Goal: Task Accomplishment & Management: Manage account settings

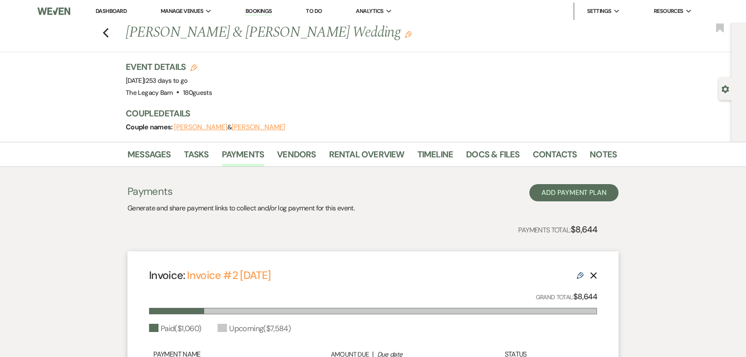
click at [107, 8] on link "Dashboard" at bounding box center [111, 10] width 31 height 7
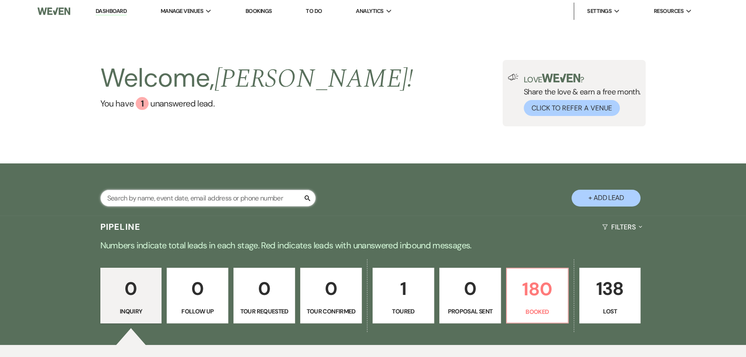
click at [112, 200] on input "text" at bounding box center [207, 197] width 215 height 17
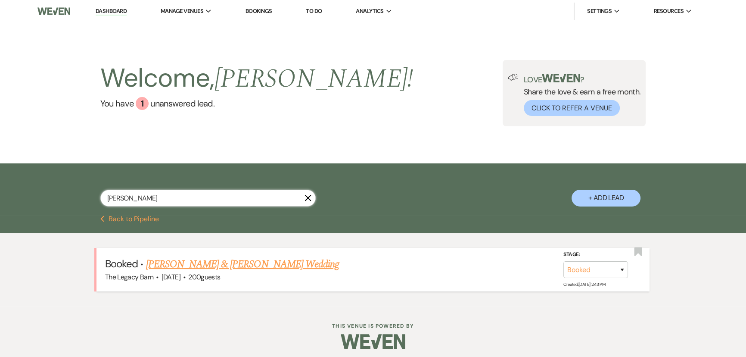
type input "steinke"
click at [177, 265] on link "[PERSON_NAME] & [PERSON_NAME] Wedding" at bounding box center [242, 264] width 193 height 16
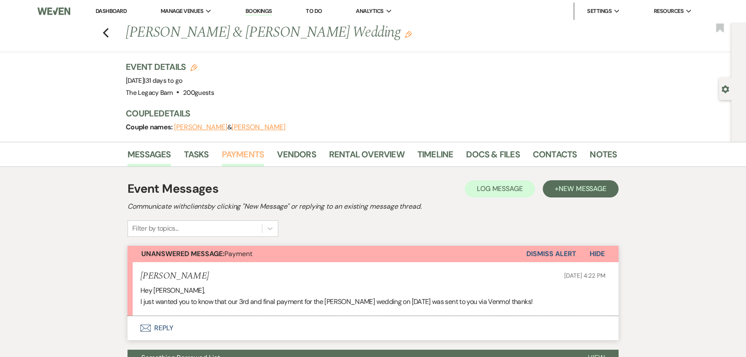
click at [251, 153] on link "Payments" at bounding box center [243, 156] width 43 height 19
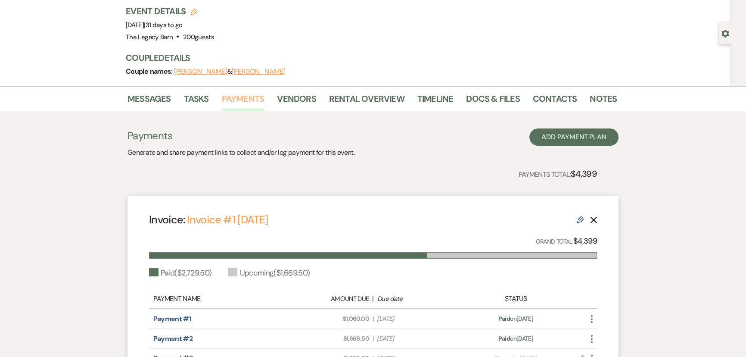
scroll to position [53, 0]
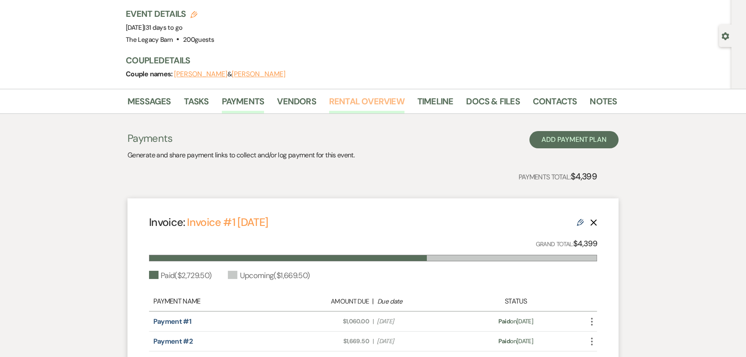
click at [377, 101] on link "Rental Overview" at bounding box center [366, 103] width 75 height 19
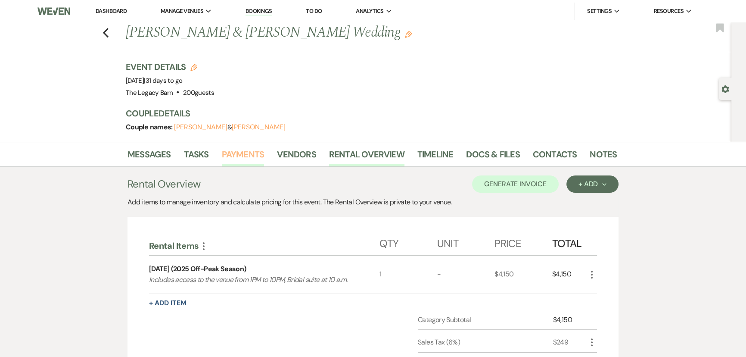
click at [234, 151] on link "Payments" at bounding box center [243, 156] width 43 height 19
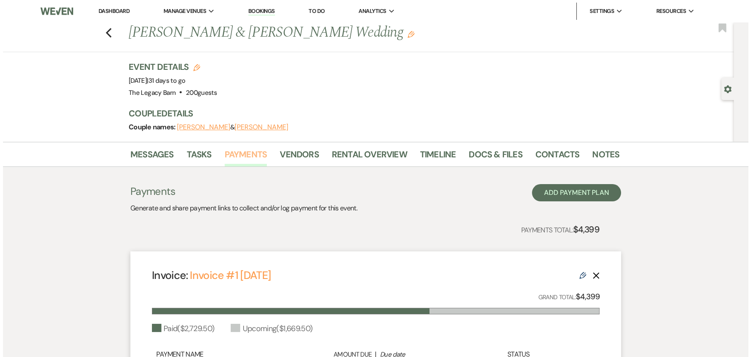
scroll to position [171, 0]
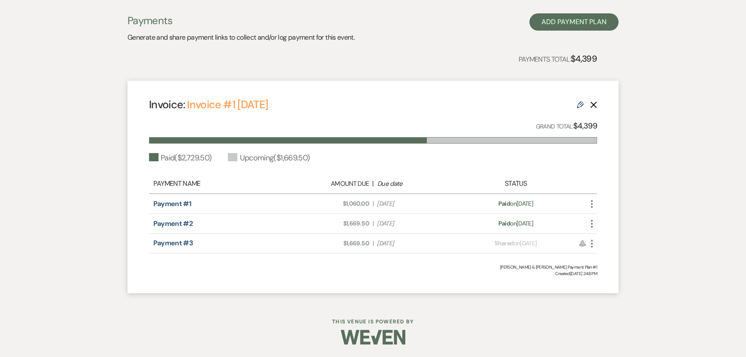
click at [593, 244] on icon "More" at bounding box center [591, 243] width 10 height 10
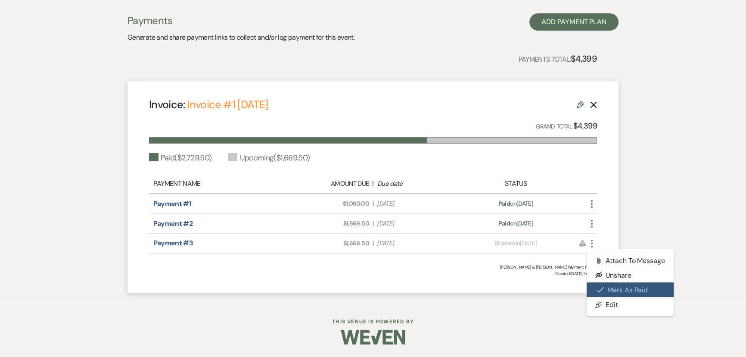
click at [615, 289] on button "Check [PERSON_NAME] [PERSON_NAME] as Paid" at bounding box center [629, 289] width 87 height 15
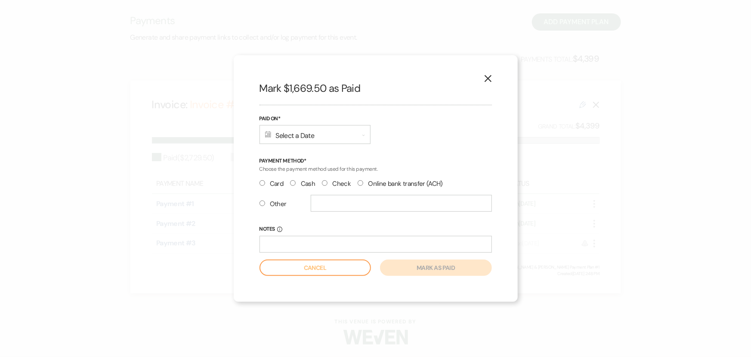
click at [290, 140] on div "Calendar Select a Date Expand" at bounding box center [315, 134] width 111 height 19
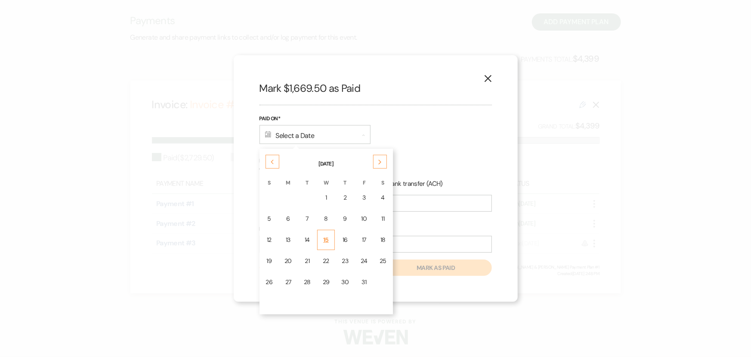
click at [326, 237] on div "15" at bounding box center [326, 239] width 7 height 9
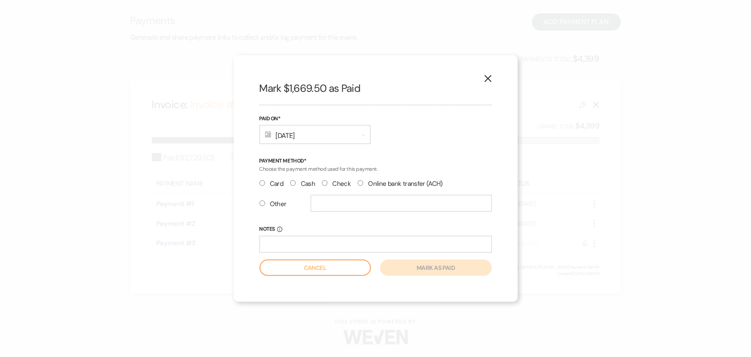
click at [260, 203] on input "Other" at bounding box center [263, 203] width 6 height 6
radio input "true"
click at [326, 193] on div "Card Cash Check Online bank transfer (ACH)" at bounding box center [376, 186] width 233 height 17
click at [320, 202] on input "text" at bounding box center [401, 203] width 181 height 17
type input "Venmo"
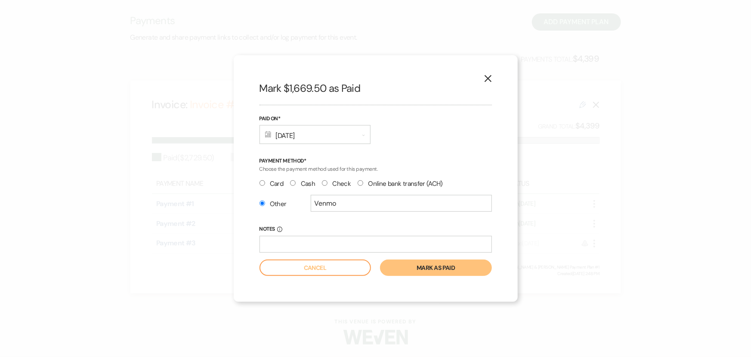
click at [431, 268] on button "Mark as paid" at bounding box center [436, 267] width 112 height 16
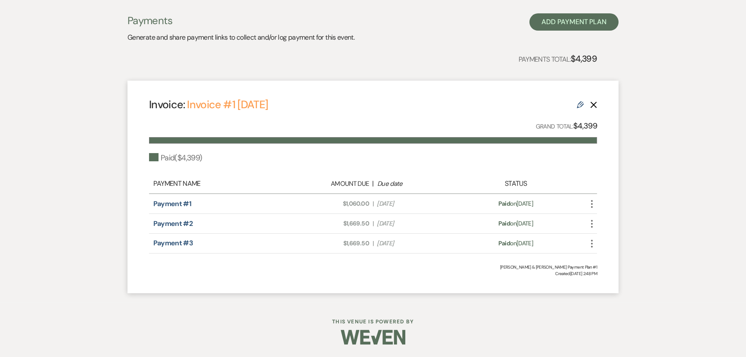
click at [591, 245] on icon "More" at bounding box center [591, 243] width 10 height 10
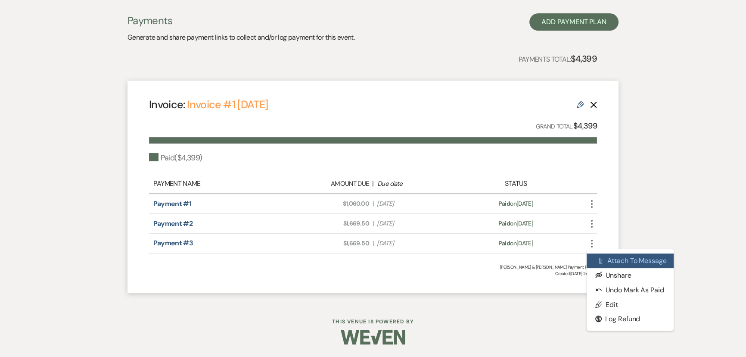
click at [605, 257] on button "Attach File Attach to Message" at bounding box center [629, 260] width 87 height 15
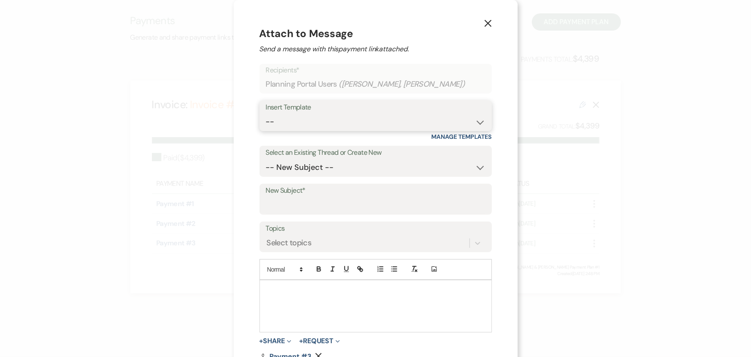
click at [271, 121] on select "-- Documents for Conversion Planning Portal Introduction Initial Inquiry Respon…" at bounding box center [376, 121] width 220 height 17
select select "3424"
click at [266, 113] on select "-- Documents for Conversion Planning Portal Introduction Initial Inquiry Respon…" at bounding box center [376, 121] width 220 height 17
click at [301, 200] on input "New Subject*" at bounding box center [376, 205] width 220 height 17
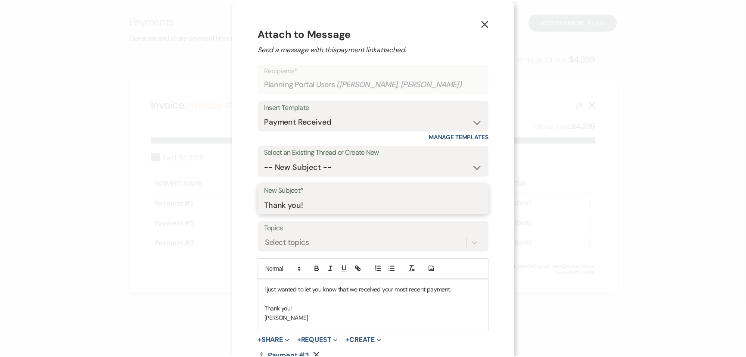
scroll to position [60, 0]
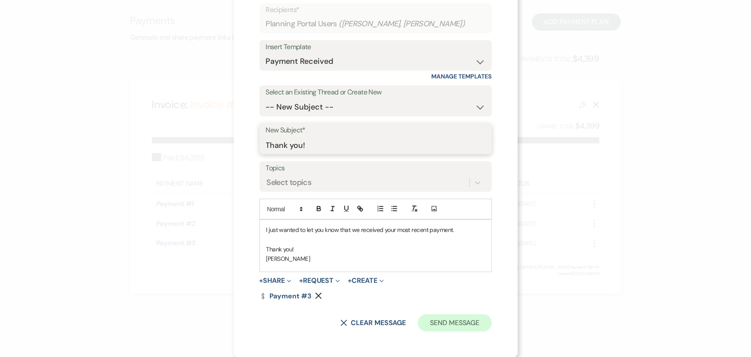
type input "Thank you!"
click at [425, 320] on button "Send Message" at bounding box center [455, 322] width 74 height 17
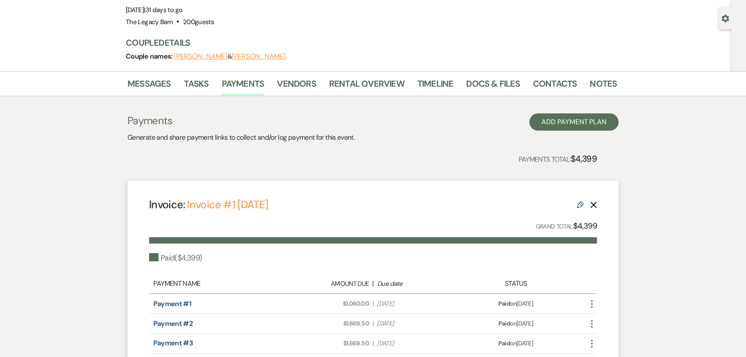
scroll to position [0, 0]
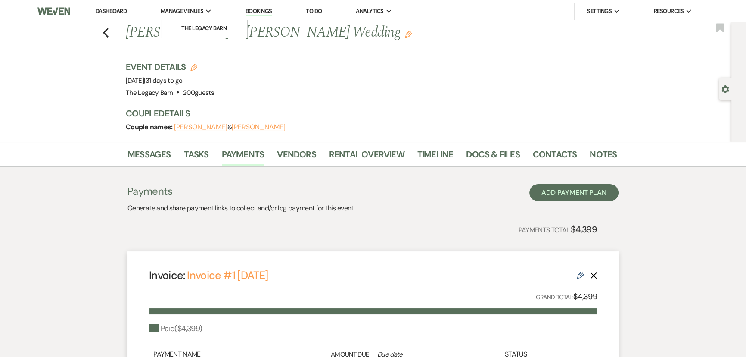
click at [203, 12] on span "Manage Venues" at bounding box center [182, 11] width 43 height 9
click at [197, 25] on li "The Legacy Barn" at bounding box center [204, 28] width 78 height 9
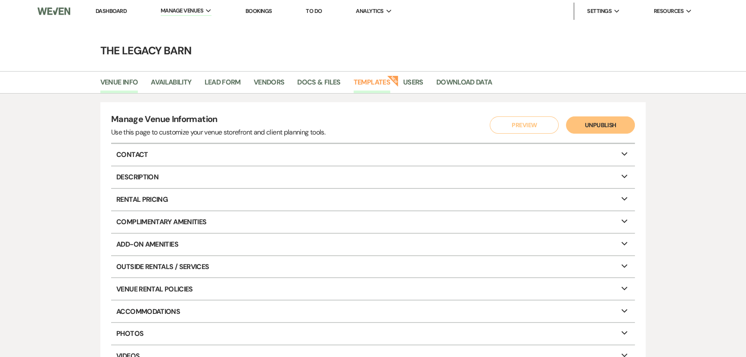
click at [382, 83] on link "Templates" at bounding box center [372, 85] width 37 height 16
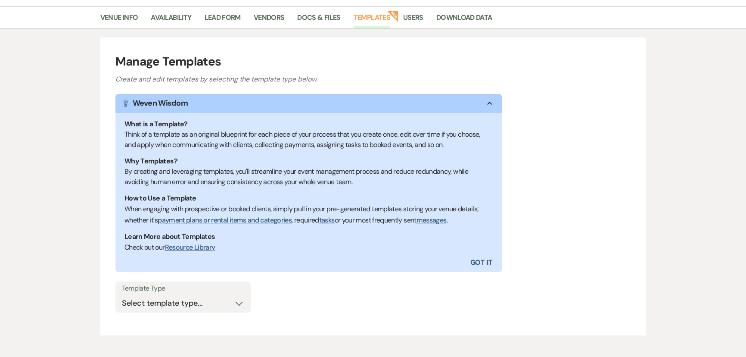
scroll to position [106, 0]
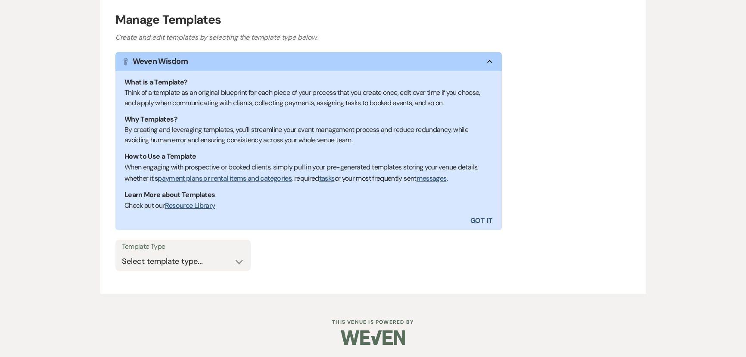
click at [184, 251] on label "Template Type" at bounding box center [183, 246] width 122 height 12
click at [181, 263] on select "Select template type... Task List Message Templates Payment Plan Inventory Item…" at bounding box center [183, 261] width 122 height 17
select select "Message Templates"
click at [122, 253] on select "Select template type... Task List Message Templates Payment Plan Inventory Item…" at bounding box center [183, 261] width 122 height 17
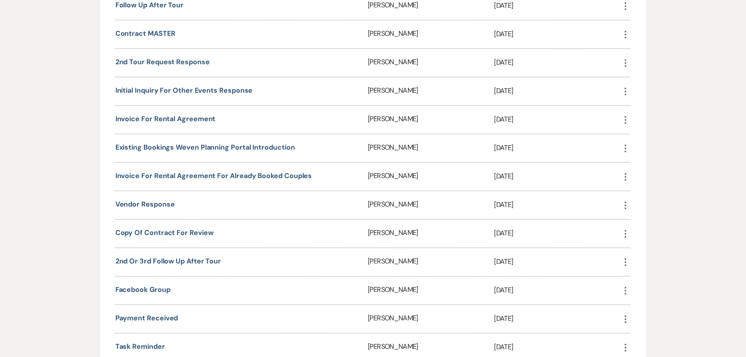
scroll to position [732, 0]
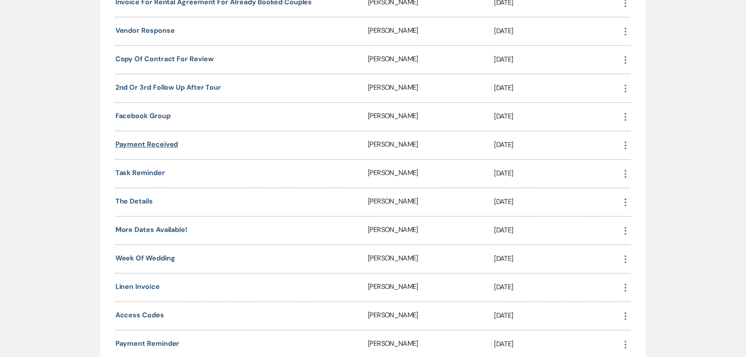
click at [150, 140] on link "Payment Received" at bounding box center [146, 144] width 63 height 9
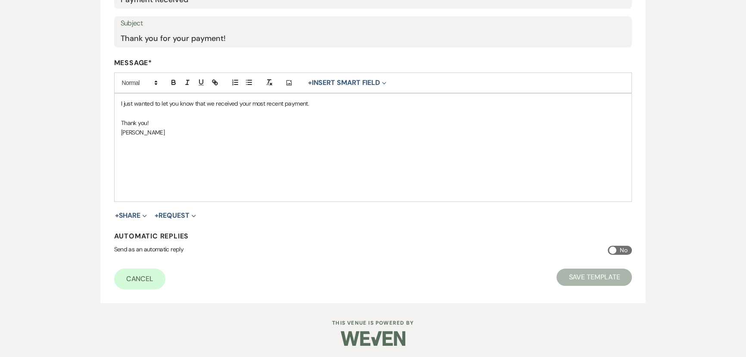
scroll to position [16, 0]
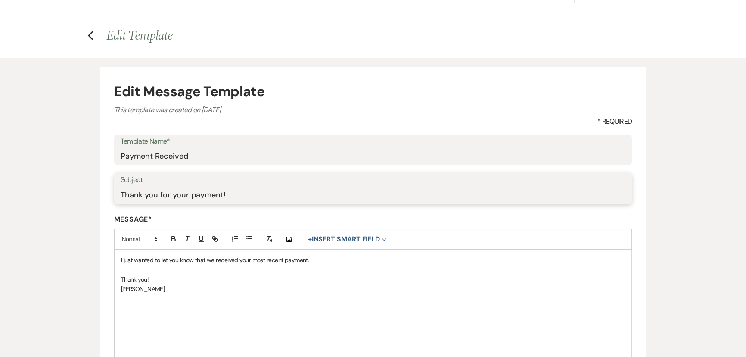
drag, startPoint x: 158, startPoint y: 194, endPoint x: 152, endPoint y: 198, distance: 7.2
click at [152, 198] on input "Thank you for your payment!" at bounding box center [373, 194] width 505 height 17
click at [159, 193] on input "Thank you for your payment!" at bounding box center [373, 194] width 505 height 17
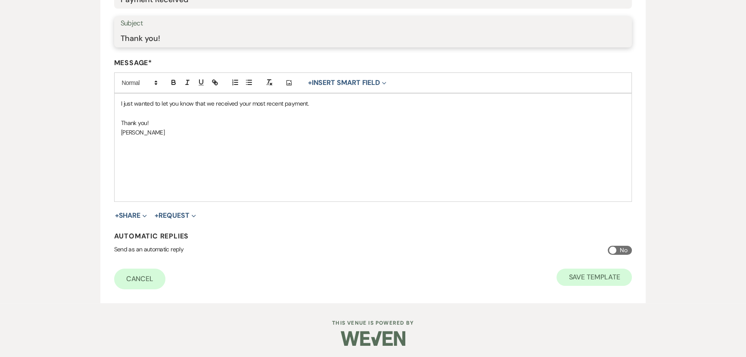
type input "Thank you!"
click at [600, 279] on button "Save Template" at bounding box center [593, 276] width 75 height 17
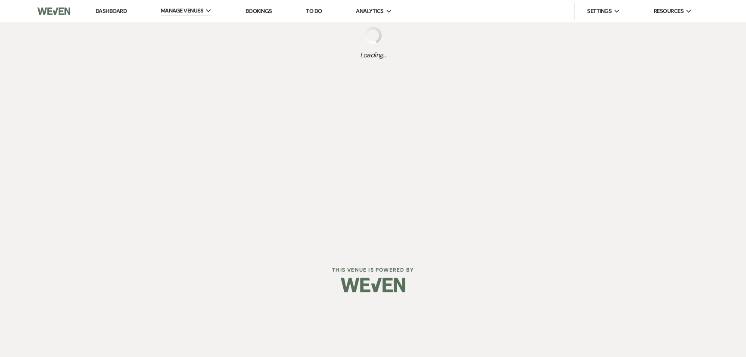
select select "Message Templates"
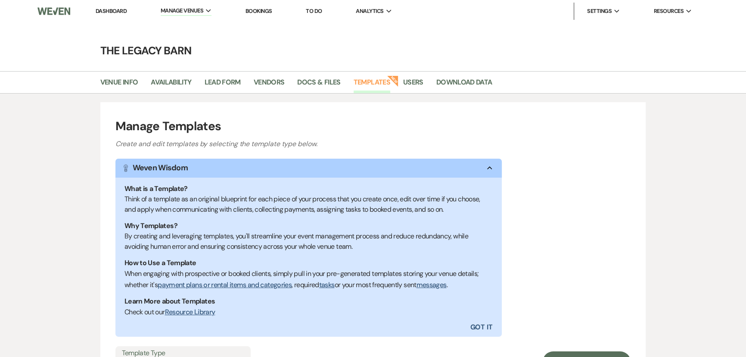
click at [106, 6] on li "Dashboard" at bounding box center [111, 11] width 40 height 17
click at [113, 9] on link "Dashboard" at bounding box center [111, 10] width 31 height 7
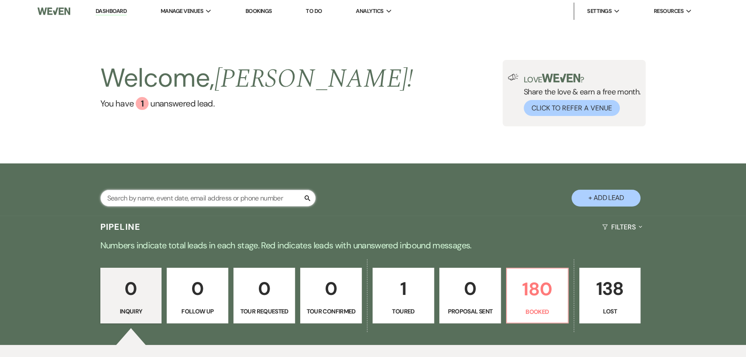
click at [125, 198] on input "text" at bounding box center [207, 197] width 215 height 17
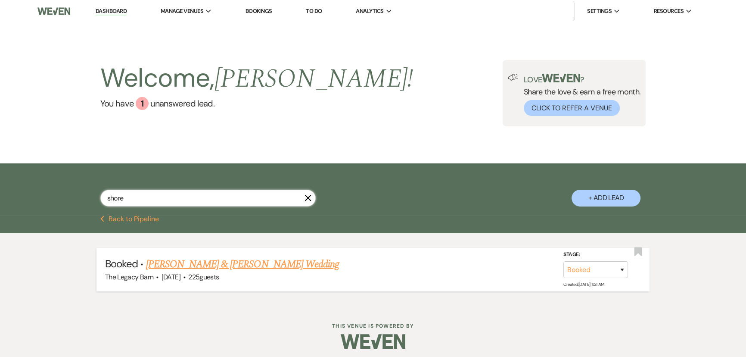
type input "shore"
click at [167, 265] on link "[PERSON_NAME] & [PERSON_NAME] Wedding" at bounding box center [242, 264] width 193 height 16
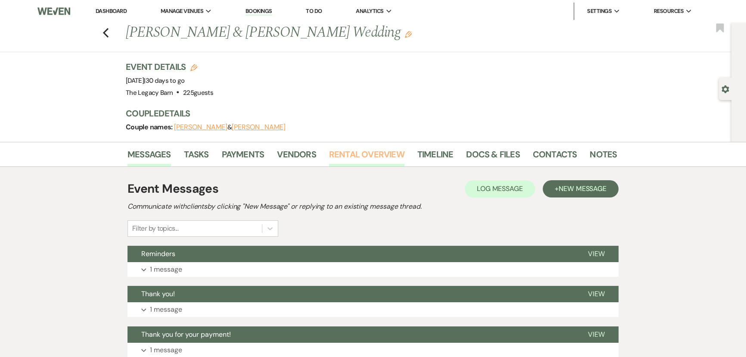
click at [352, 152] on link "Rental Overview" at bounding box center [366, 156] width 75 height 19
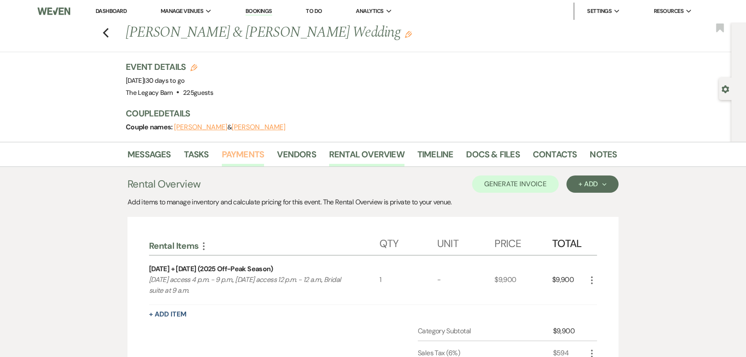
click at [237, 155] on link "Payments" at bounding box center [243, 156] width 43 height 19
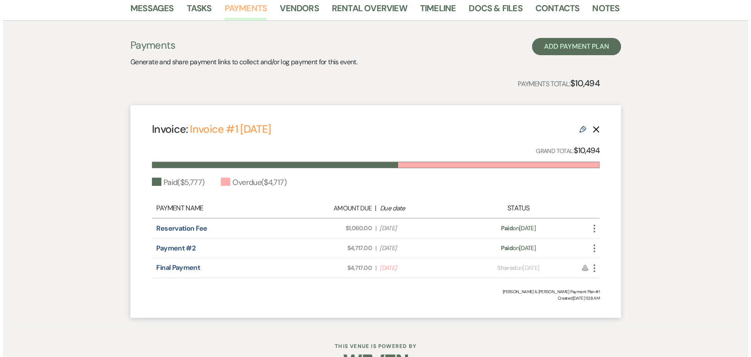
scroll to position [156, 0]
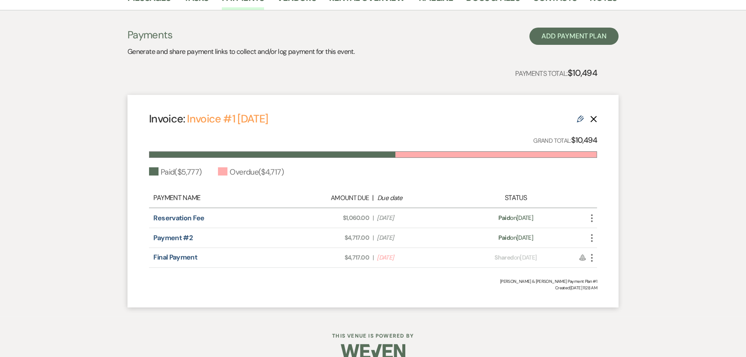
click at [591, 259] on use "button" at bounding box center [592, 258] width 2 height 8
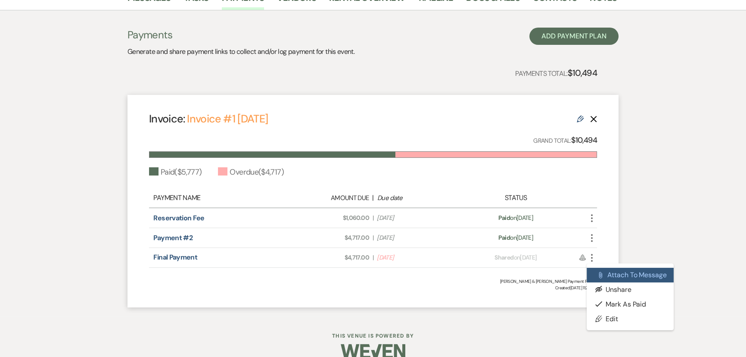
click at [601, 268] on button "Attach File Attach to Message" at bounding box center [629, 274] width 87 height 15
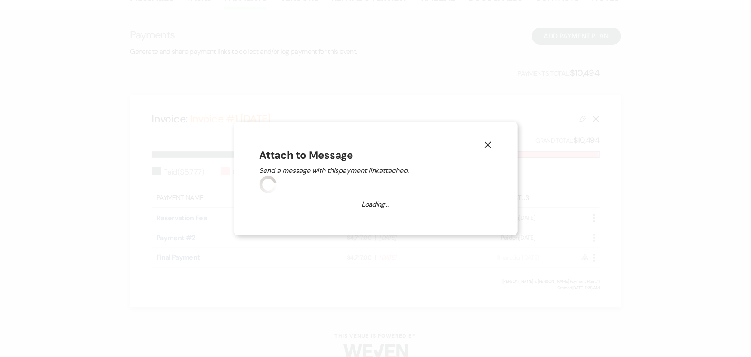
scroll to position [23, 0]
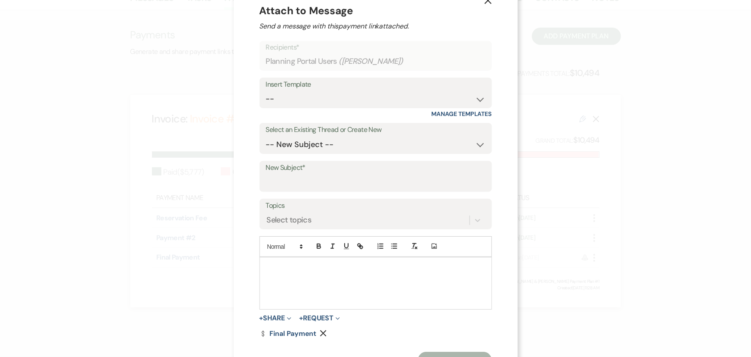
click at [484, 2] on use "button" at bounding box center [487, 0] width 7 height 7
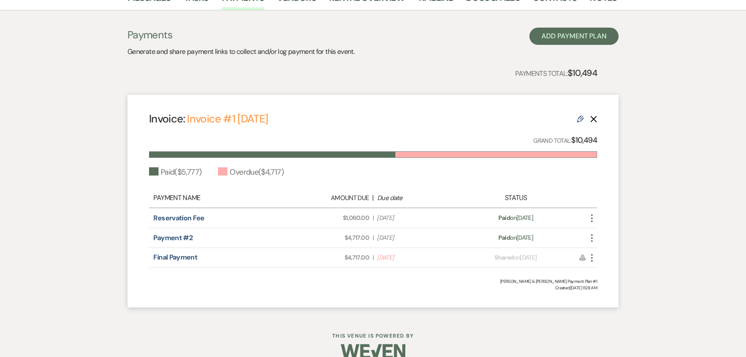
click at [595, 256] on icon "More" at bounding box center [591, 257] width 10 height 10
click at [602, 301] on use "button" at bounding box center [600, 304] width 7 height 6
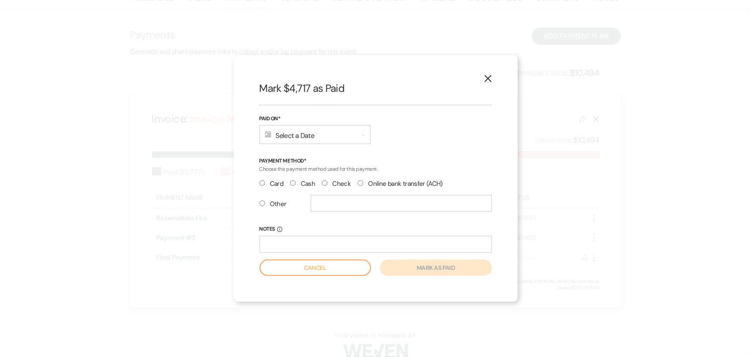
click at [287, 137] on div "Calendar Select a Date Expand" at bounding box center [315, 134] width 111 height 19
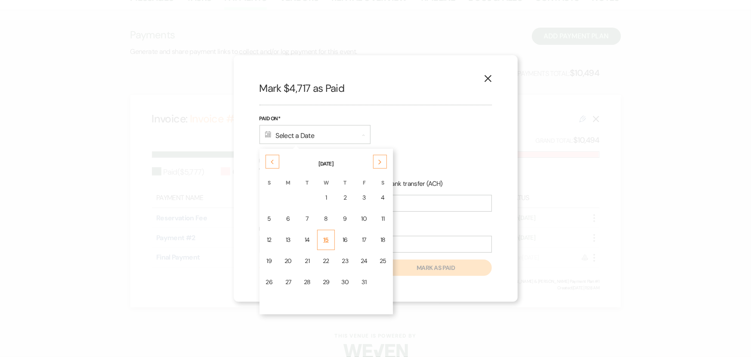
click at [327, 235] on div "15" at bounding box center [326, 239] width 7 height 9
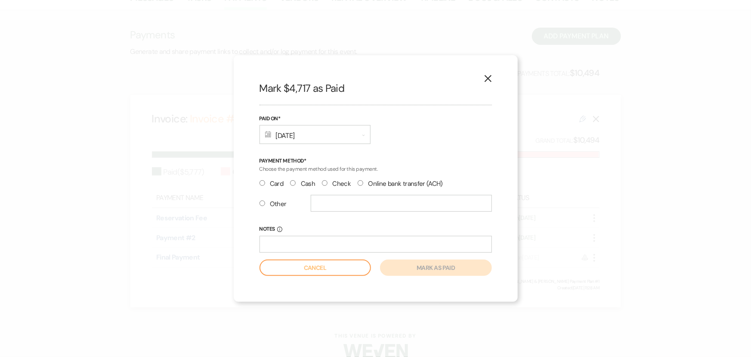
click at [261, 203] on input "Other" at bounding box center [263, 203] width 6 height 6
radio input "true"
click at [320, 203] on input "text" at bounding box center [401, 203] width 181 height 17
type input "Venmo"
click at [433, 275] on button "Mark as paid" at bounding box center [436, 267] width 112 height 16
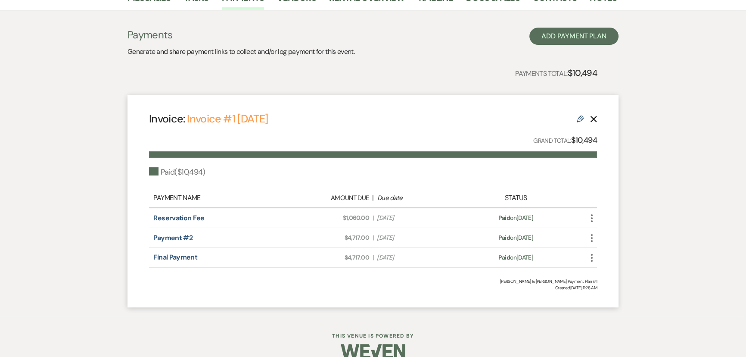
click at [594, 259] on icon "More" at bounding box center [591, 257] width 10 height 10
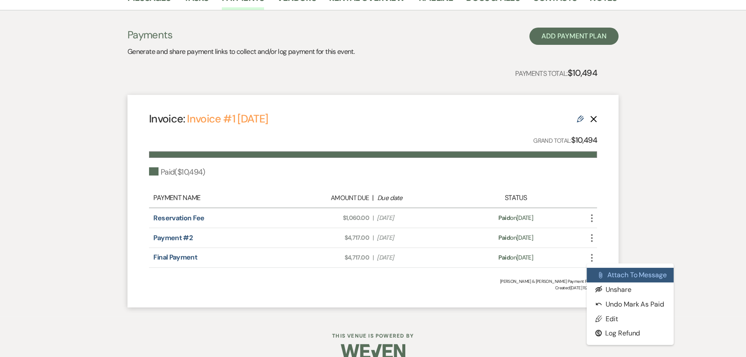
click at [602, 271] on icon "Attach File" at bounding box center [600, 274] width 7 height 7
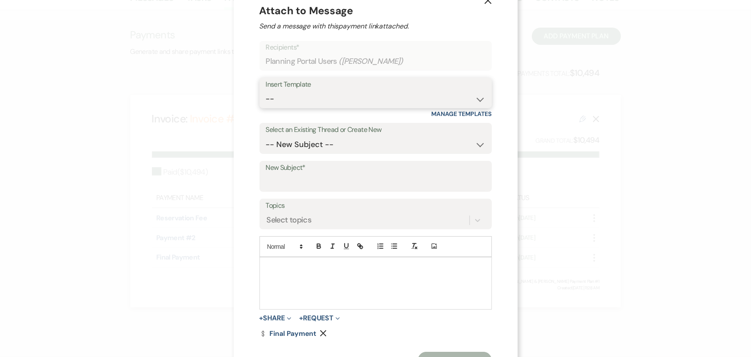
click at [267, 94] on select "-- Documents for Conversion Planning Portal Introduction Initial Inquiry Respon…" at bounding box center [376, 98] width 220 height 17
select select "3424"
click at [266, 90] on select "-- Documents for Conversion Planning Portal Introduction Initial Inquiry Respon…" at bounding box center [376, 98] width 220 height 17
click at [282, 147] on select "-- New Subject -- Reminders Thank you! Thank you for your payment! Liability In…" at bounding box center [376, 144] width 220 height 17
select select "382038"
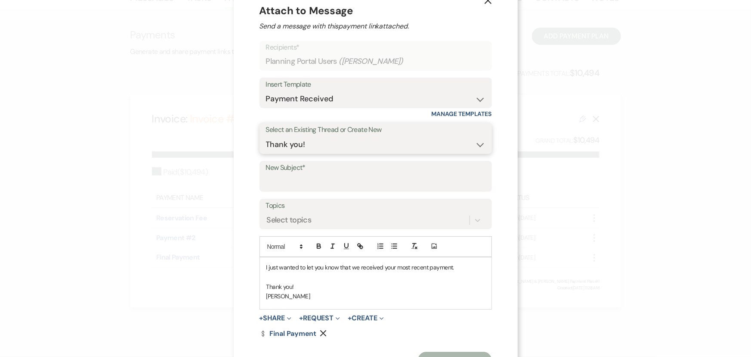
click at [266, 137] on select "-- New Subject -- Reminders Thank you! Thank you for your payment! Liability In…" at bounding box center [376, 144] width 220 height 17
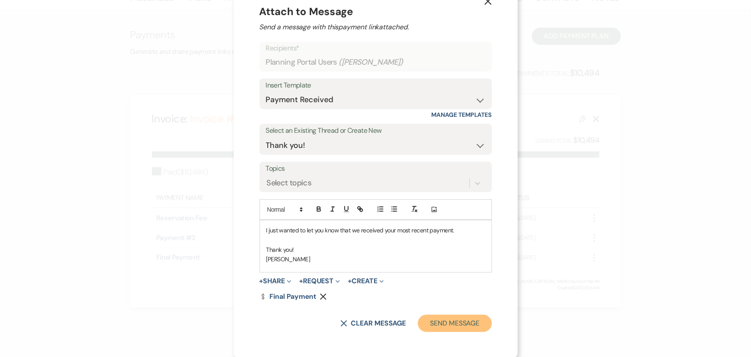
click at [431, 325] on button "Send Message" at bounding box center [455, 322] width 74 height 17
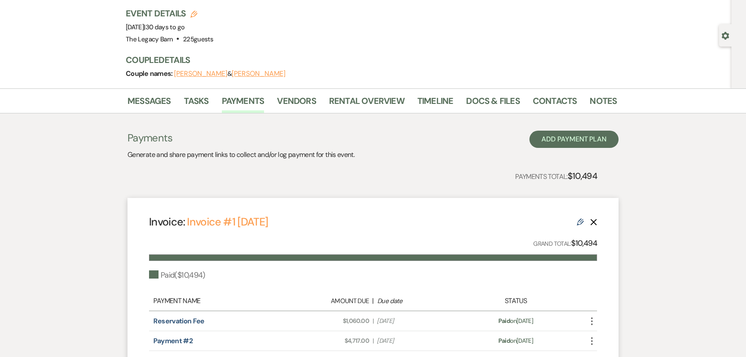
scroll to position [39, 0]
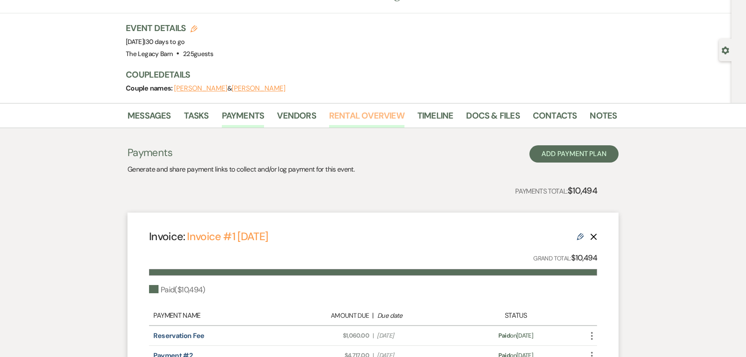
click at [352, 116] on link "Rental Overview" at bounding box center [366, 118] width 75 height 19
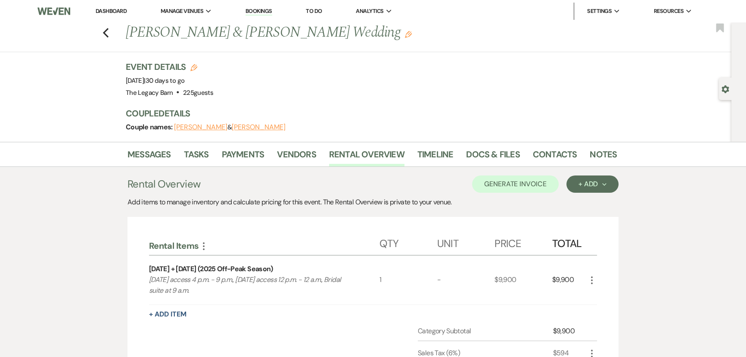
click at [109, 11] on link "Dashboard" at bounding box center [111, 10] width 31 height 7
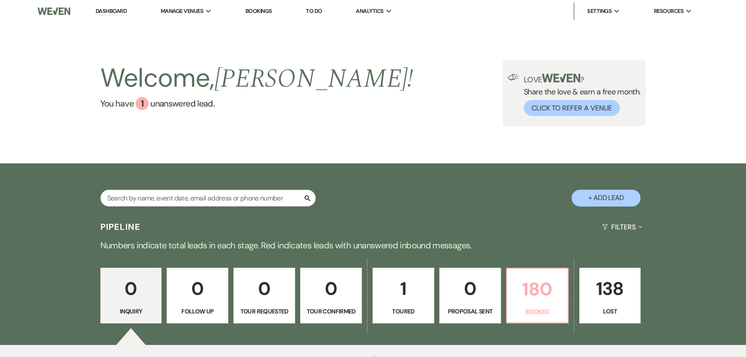
click at [521, 281] on p "180" at bounding box center [537, 288] width 50 height 29
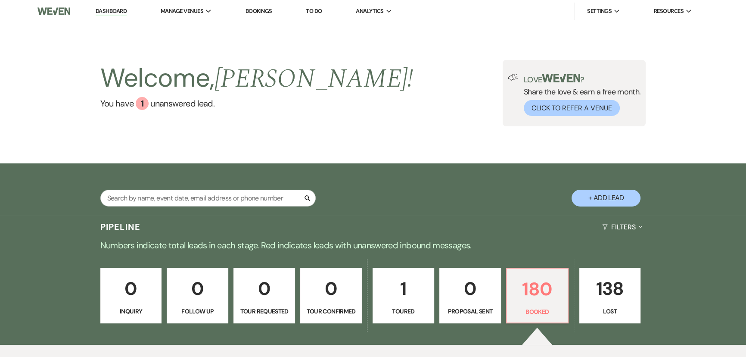
scroll to position [251, 0]
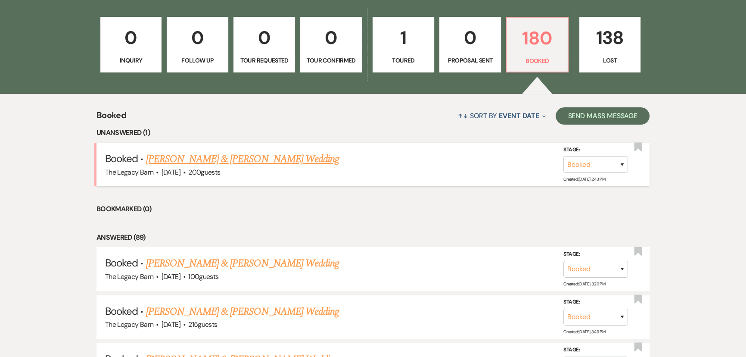
click at [237, 158] on link "[PERSON_NAME] & [PERSON_NAME] Wedding" at bounding box center [242, 159] width 193 height 16
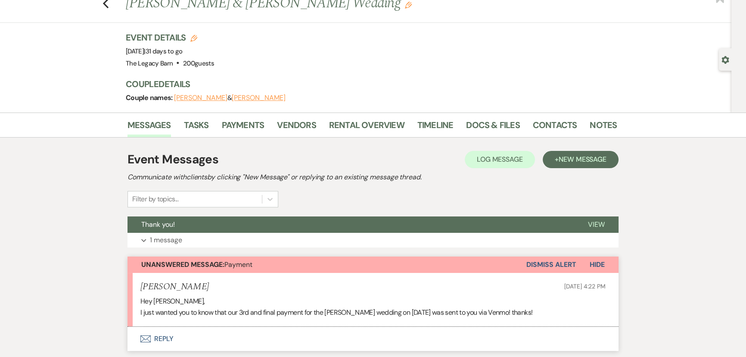
scroll to position [195, 0]
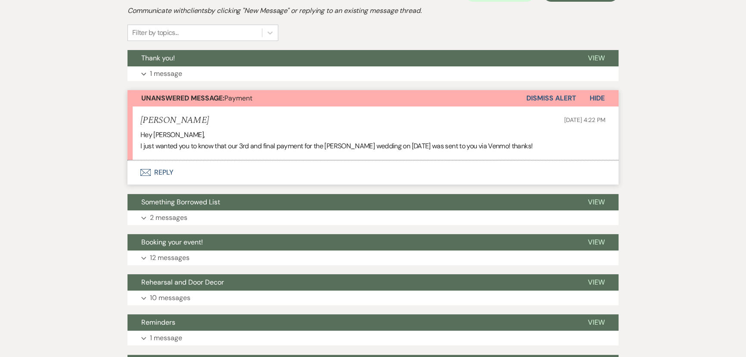
click at [542, 98] on button "Dismiss Alert" at bounding box center [551, 98] width 50 height 16
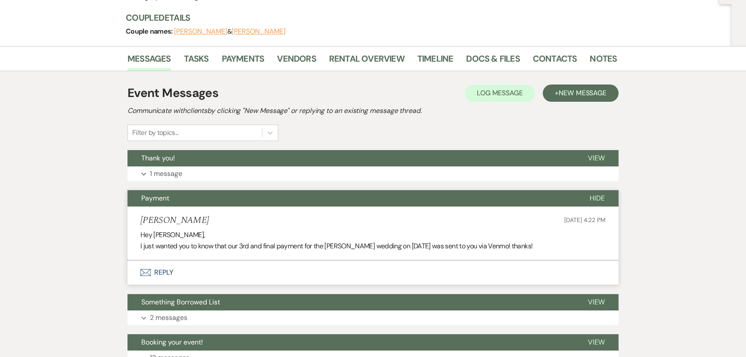
scroll to position [0, 0]
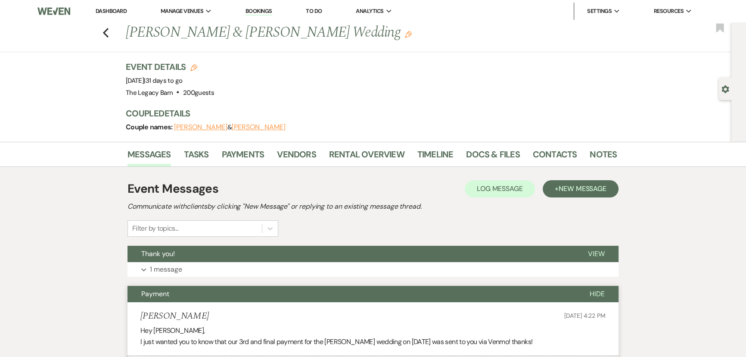
click at [103, 4] on li "Dashboard" at bounding box center [111, 11] width 40 height 17
click at [105, 12] on link "Dashboard" at bounding box center [111, 10] width 31 height 7
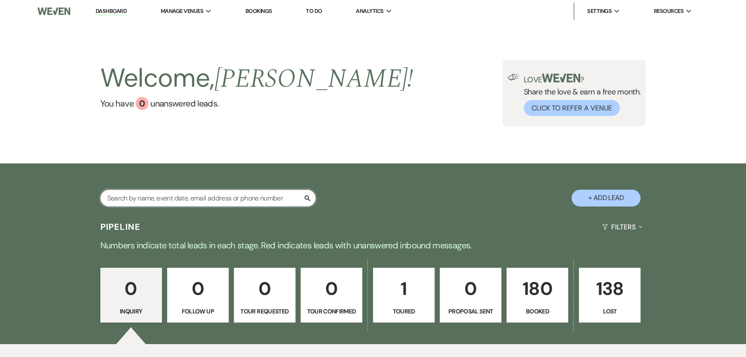
click at [125, 196] on input "text" at bounding box center [207, 197] width 215 height 17
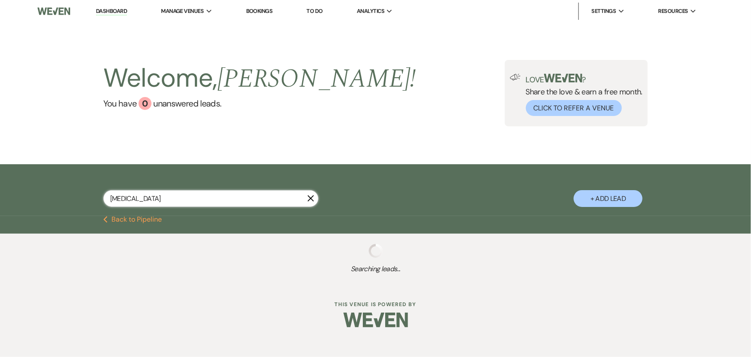
type input "allis"
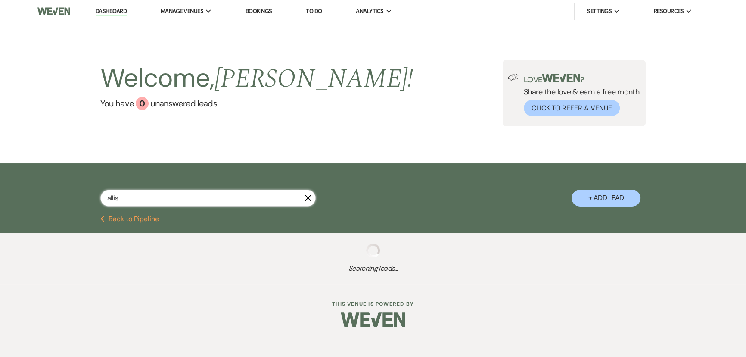
select select "8"
select select "4"
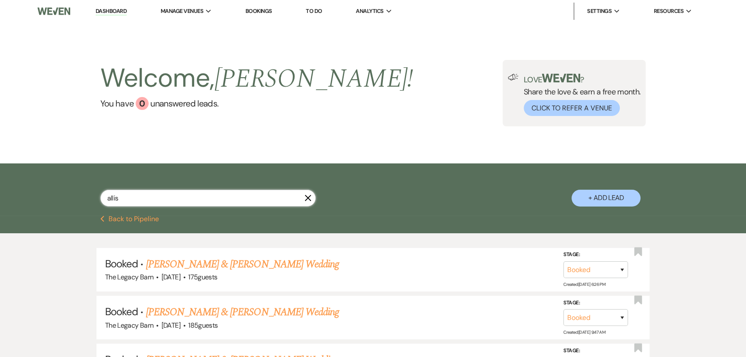
select select "8"
select select "4"
type input "allis"
click at [177, 263] on link "[PERSON_NAME] & [PERSON_NAME] Wedding" at bounding box center [242, 264] width 193 height 16
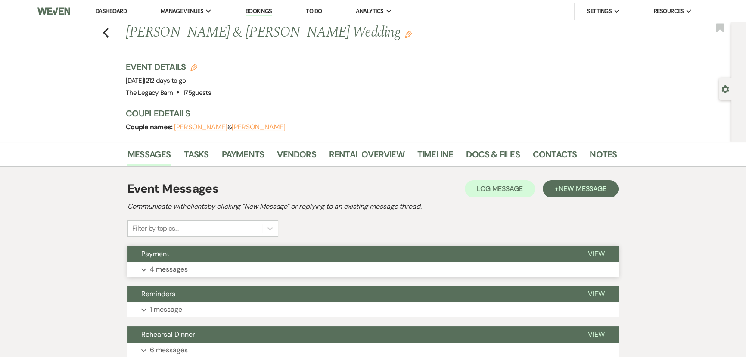
click at [155, 256] on span "Payment" at bounding box center [155, 253] width 28 height 9
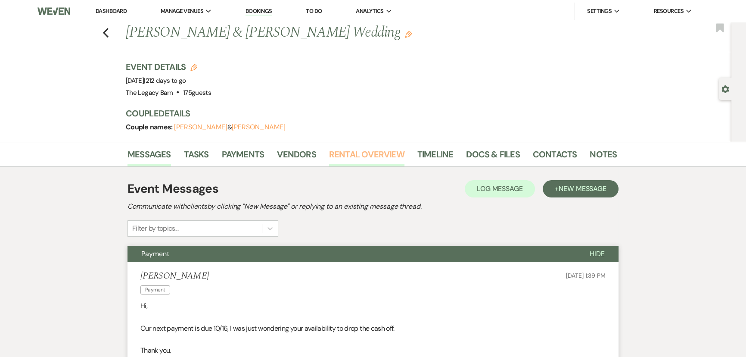
click at [344, 152] on link "Rental Overview" at bounding box center [366, 156] width 75 height 19
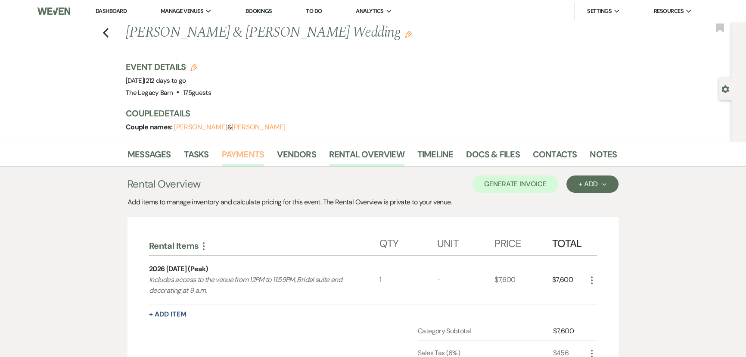
click at [246, 153] on link "Payments" at bounding box center [243, 156] width 43 height 19
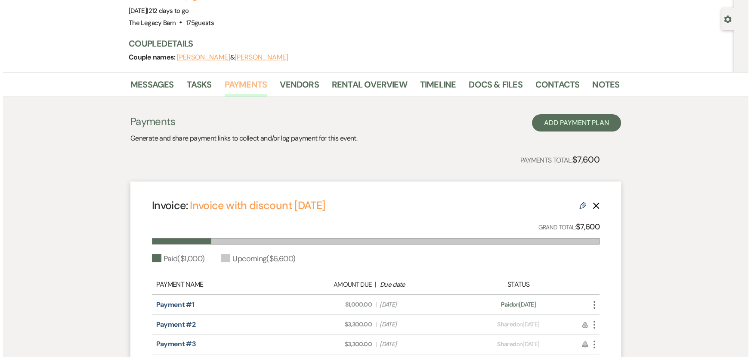
scroll to position [156, 0]
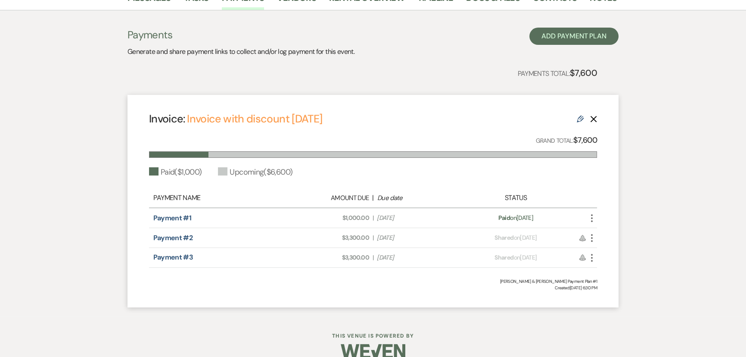
click at [593, 237] on icon "More" at bounding box center [591, 238] width 10 height 10
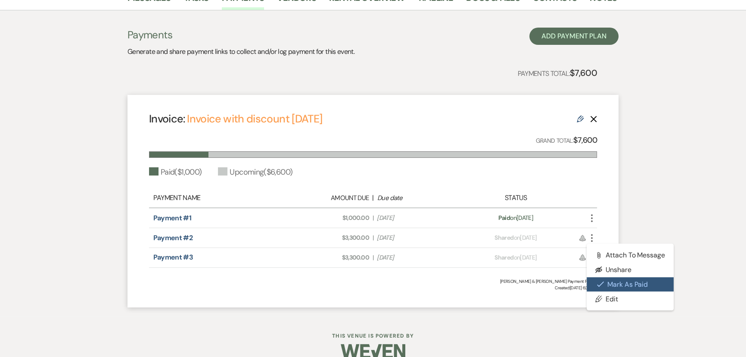
click at [614, 284] on button "Check [PERSON_NAME] [PERSON_NAME] as Paid" at bounding box center [629, 284] width 87 height 15
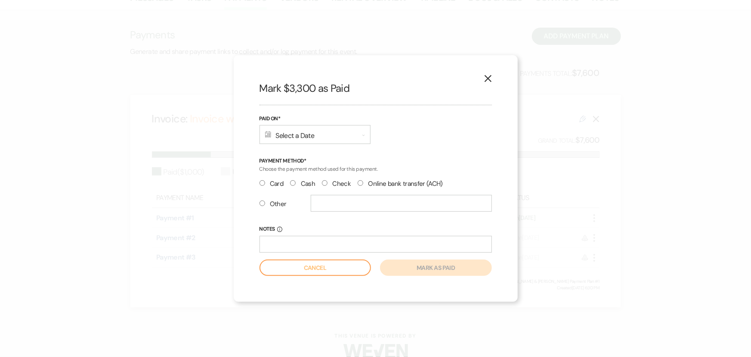
click at [289, 137] on div "Calendar Select a Date Expand" at bounding box center [315, 134] width 111 height 19
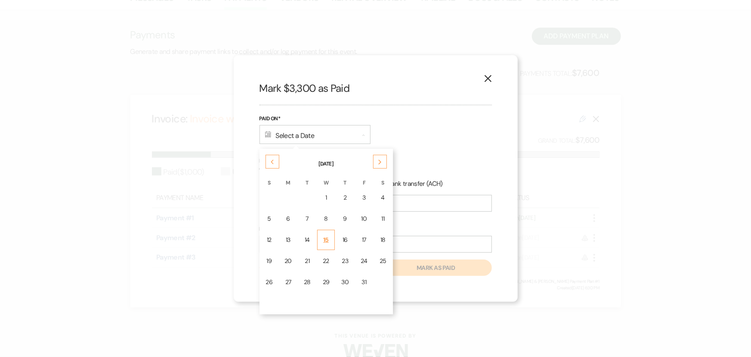
click at [326, 241] on div "15" at bounding box center [326, 239] width 7 height 9
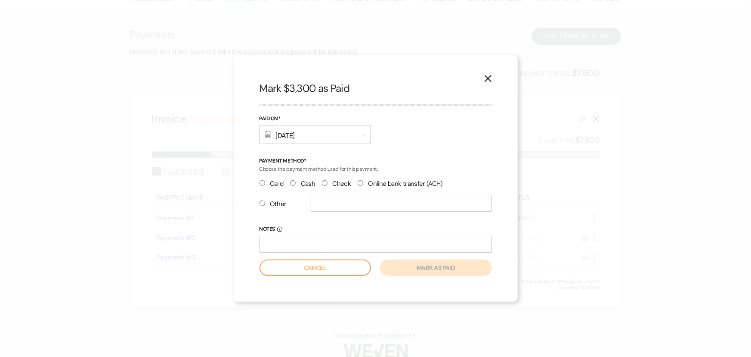
click at [294, 184] on input "Cash" at bounding box center [293, 183] width 6 height 6
radio input "true"
click at [397, 269] on button "Mark as paid" at bounding box center [436, 267] width 112 height 16
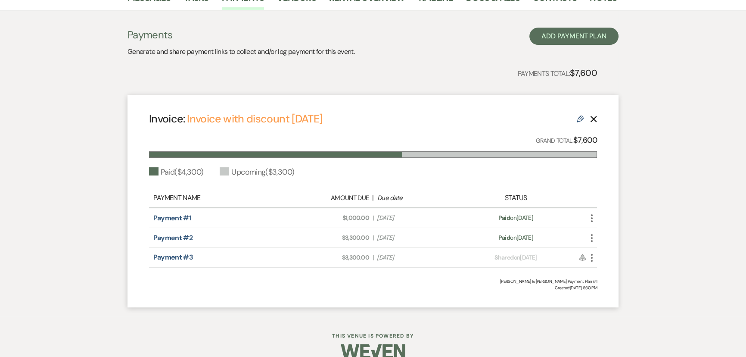
click at [594, 238] on icon "More" at bounding box center [591, 238] width 10 height 10
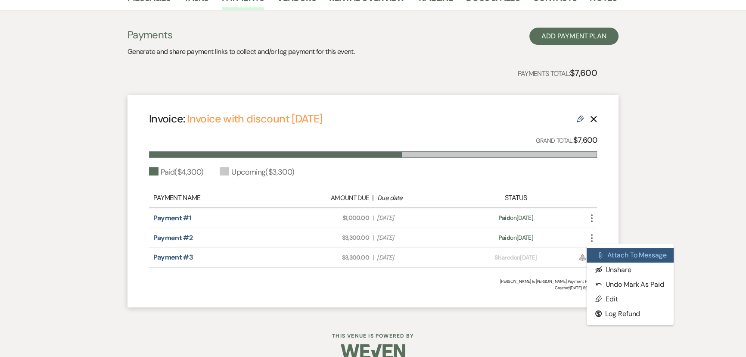
click at [624, 255] on button "Attach File Attach to Message" at bounding box center [629, 255] width 87 height 15
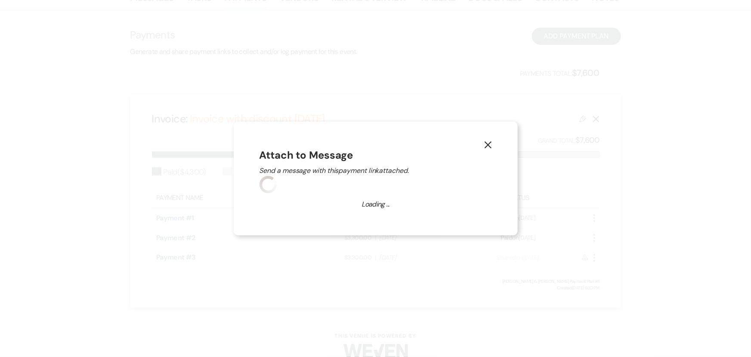
scroll to position [23, 0]
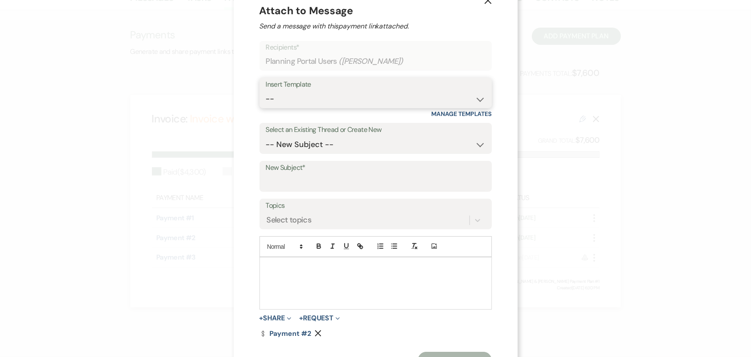
click at [280, 98] on select "-- Documents for Conversion Planning Portal Introduction Initial Inquiry Respon…" at bounding box center [376, 98] width 220 height 17
select select "3424"
click at [266, 90] on select "-- Documents for Conversion Planning Portal Introduction Initial Inquiry Respon…" at bounding box center [376, 98] width 220 height 17
click at [281, 143] on select "-- New Subject -- Payment Reminders Rehearsal Dinner Booking your event! Your W…" at bounding box center [376, 144] width 220 height 17
click at [206, 179] on div "X Attach to Message Send a message with this payment link attached. Recipients*…" at bounding box center [375, 178] width 751 height 357
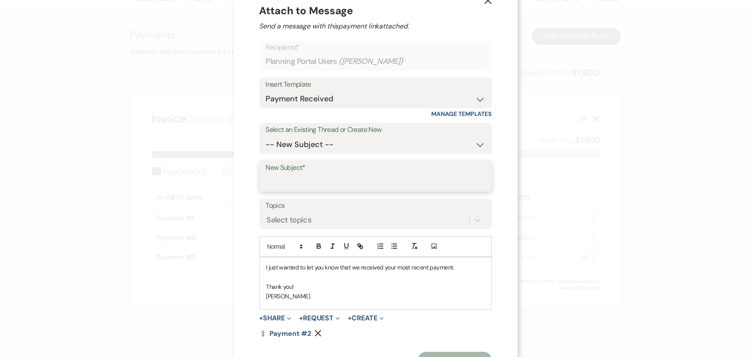
click at [278, 182] on input "New Subject*" at bounding box center [376, 182] width 220 height 17
click at [280, 147] on select "-- New Subject -- Payment Reminders Rehearsal Dinner Booking your event! Your W…" at bounding box center [376, 144] width 220 height 17
click at [249, 226] on div "X Attach to Message Send a message with this payment link attached. Recipients*…" at bounding box center [376, 186] width 284 height 418
click at [267, 178] on input "New Subject*" at bounding box center [376, 182] width 219 height 17
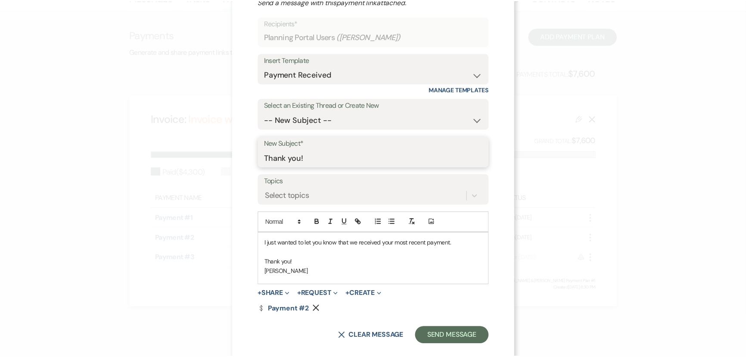
scroll to position [60, 0]
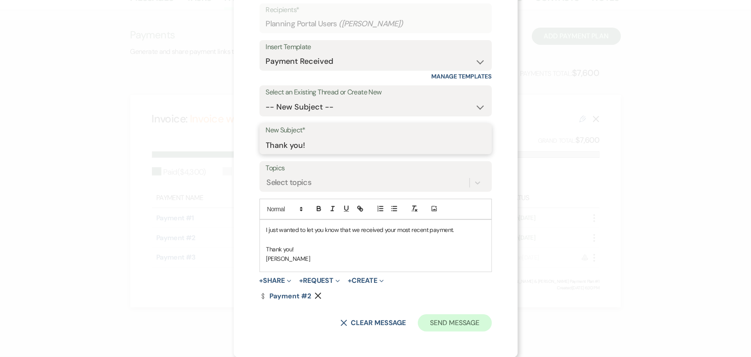
type input "Thank you!"
click at [428, 322] on button "Send Message" at bounding box center [455, 322] width 74 height 17
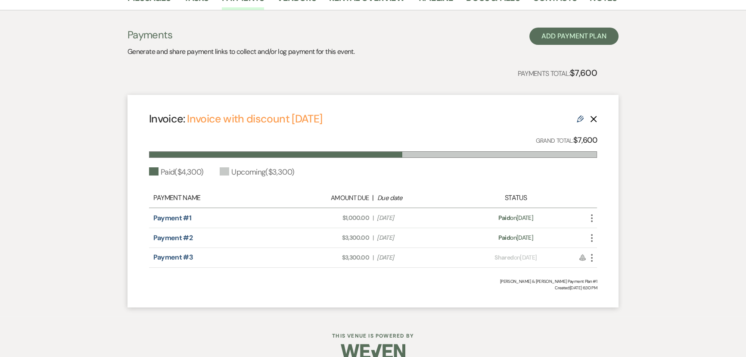
scroll to position [0, 0]
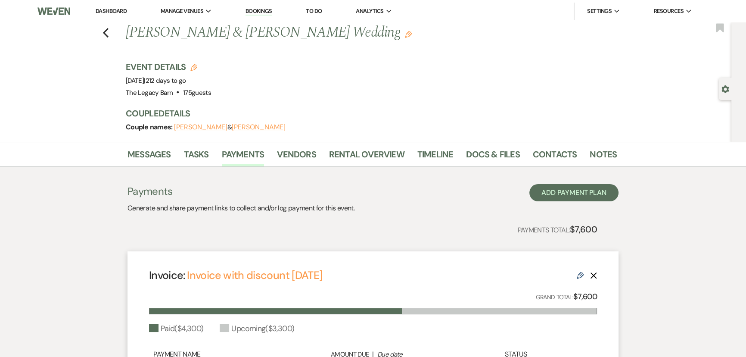
click at [114, 9] on link "Dashboard" at bounding box center [111, 10] width 31 height 7
